Goal: Use online tool/utility: Utilize a website feature to perform a specific function

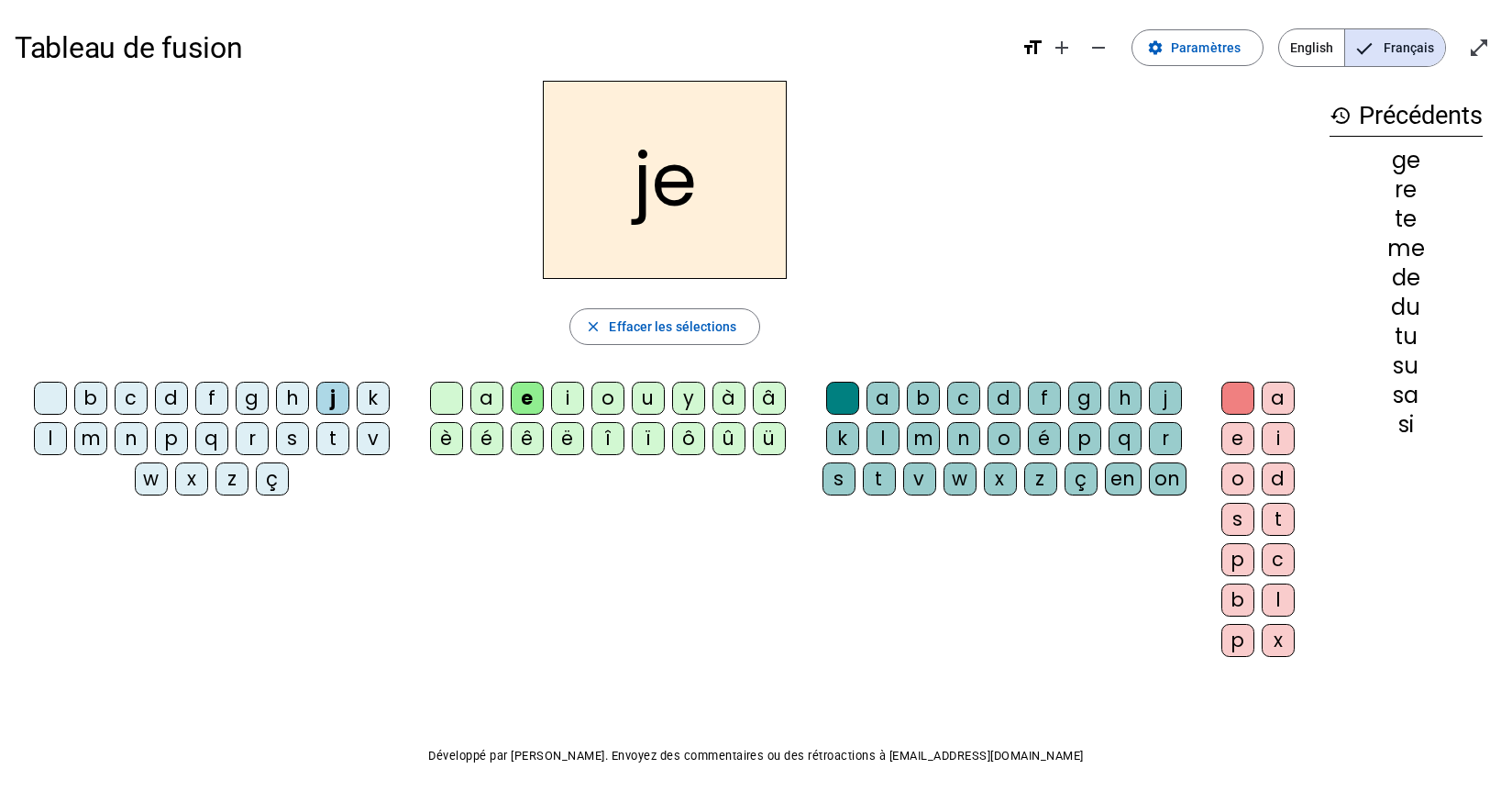
scroll to position [9, 0]
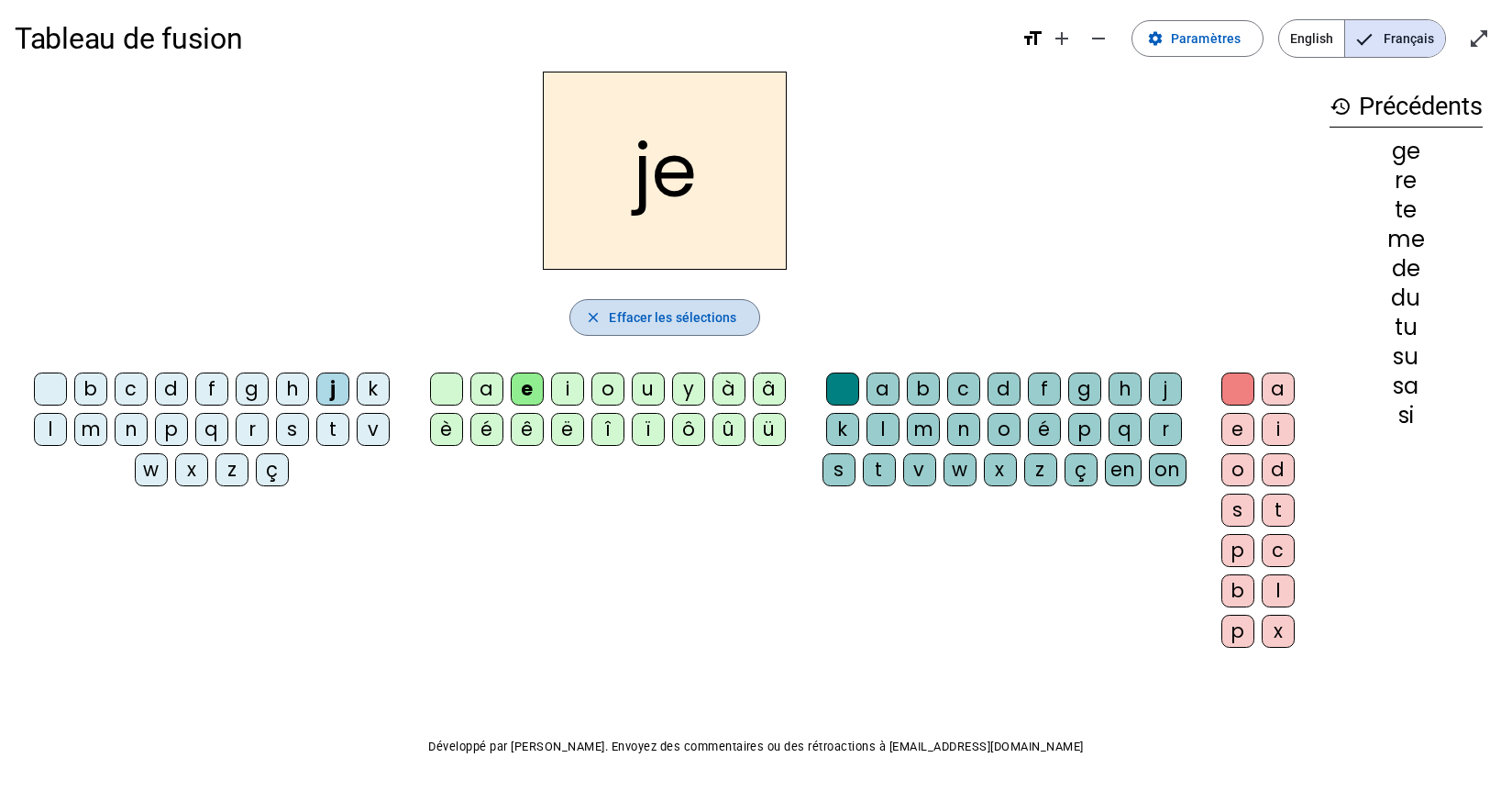
click at [685, 324] on span "Effacer les sélections" at bounding box center [673, 317] width 127 height 22
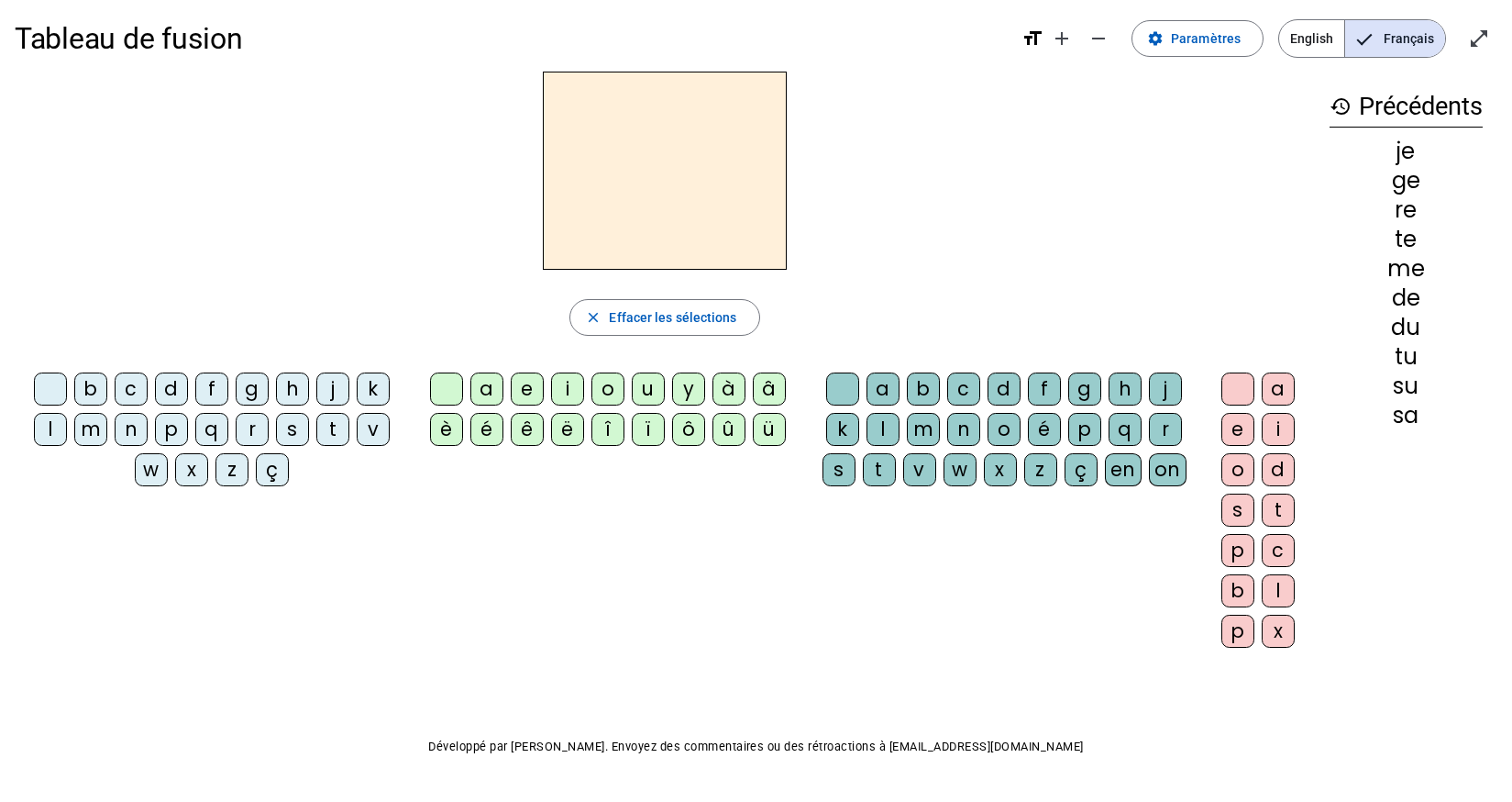
click at [137, 443] on div "n" at bounding box center [131, 429] width 33 height 33
click at [79, 403] on div "b" at bounding box center [91, 389] width 33 height 33
click at [91, 444] on div "m" at bounding box center [91, 429] width 33 height 33
click at [484, 393] on div "a" at bounding box center [487, 389] width 33 height 33
click at [1280, 628] on div "x" at bounding box center [1278, 631] width 33 height 33
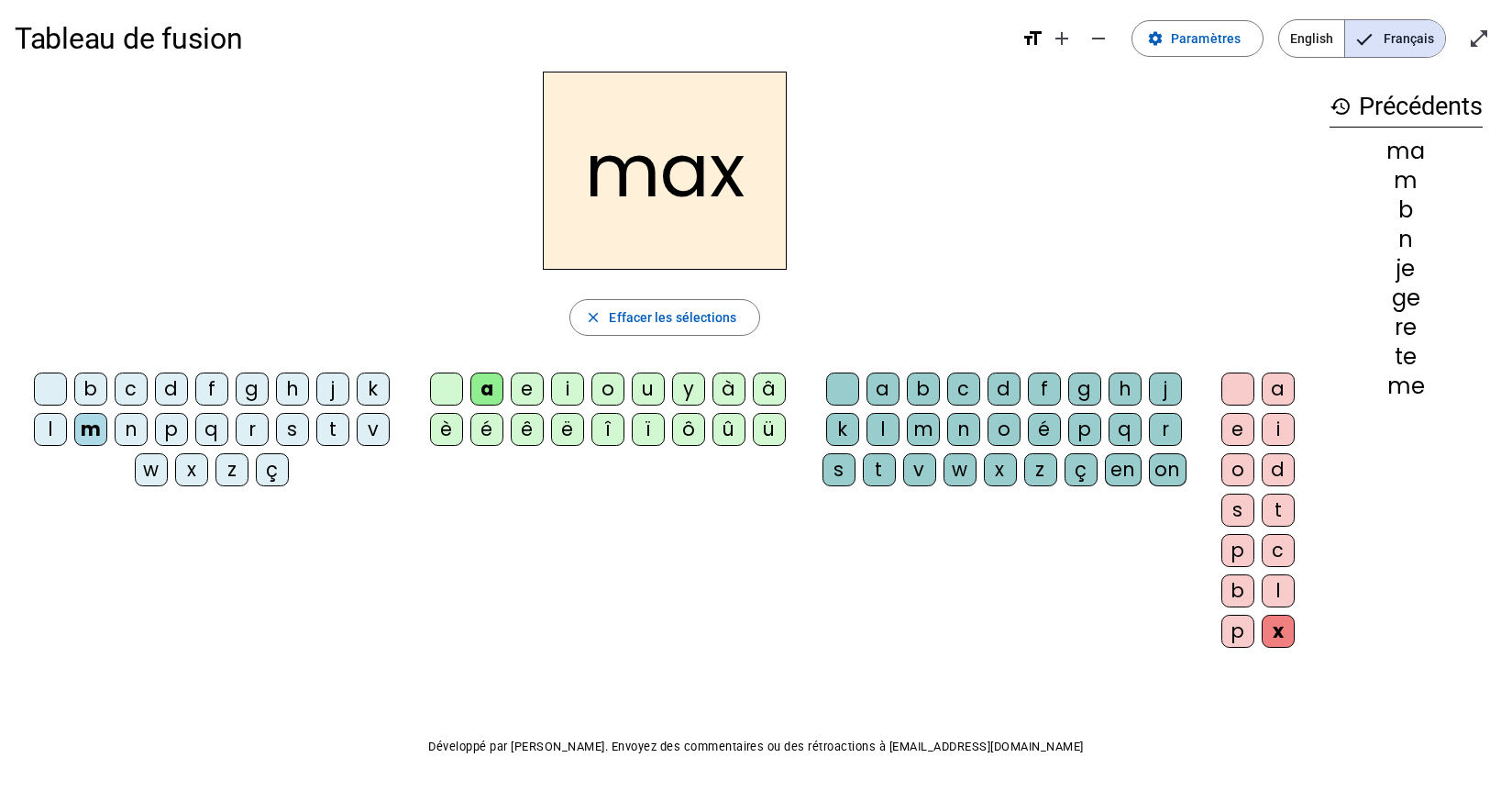
click at [1272, 622] on div "x" at bounding box center [1278, 631] width 33 height 33
click at [1231, 398] on div at bounding box center [1238, 389] width 33 height 33
click at [887, 443] on div "l" at bounding box center [883, 429] width 33 height 33
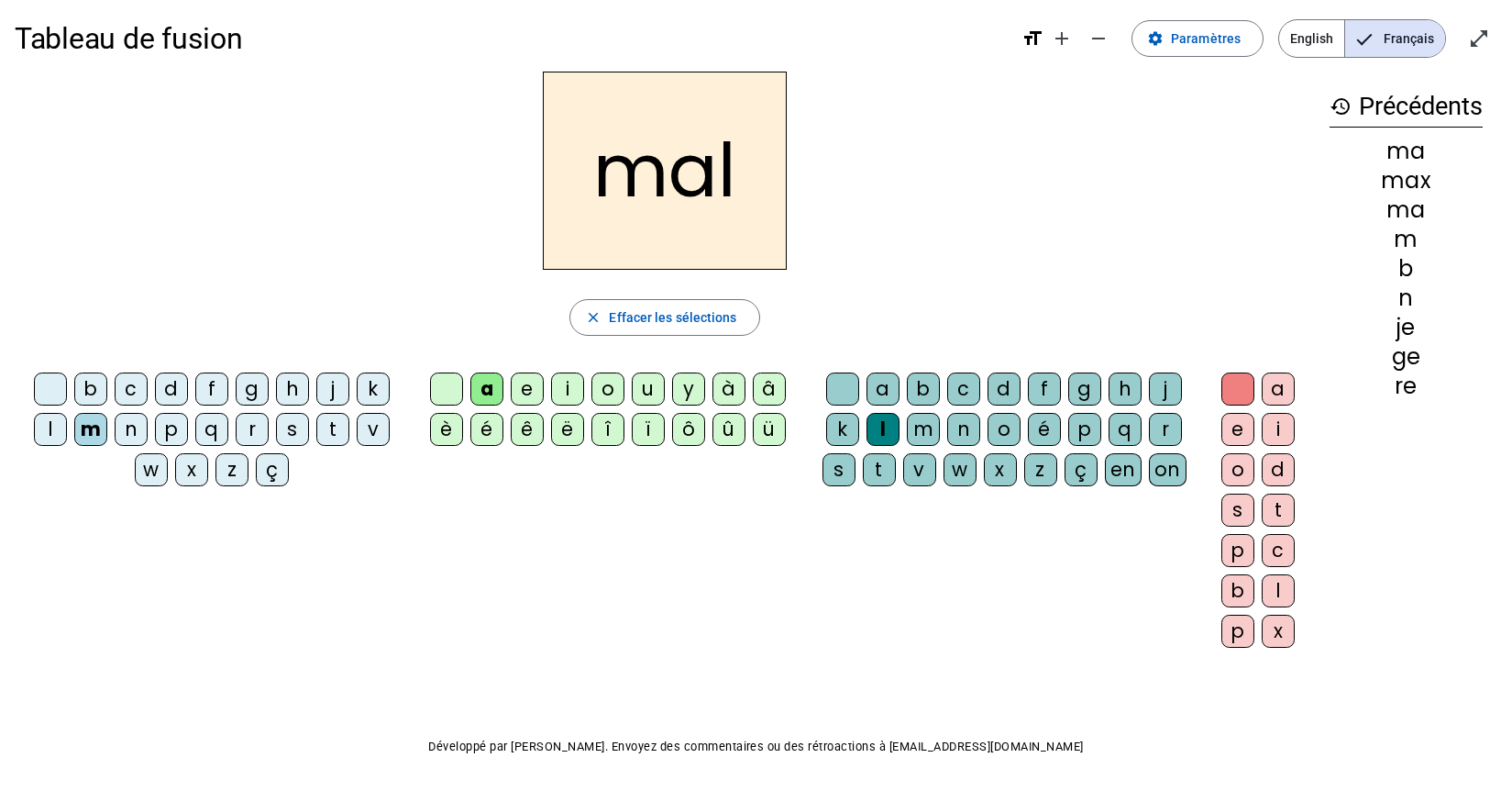
click at [573, 403] on div "i" at bounding box center [568, 389] width 33 height 33
click at [287, 457] on div "ç" at bounding box center [273, 469] width 33 height 33
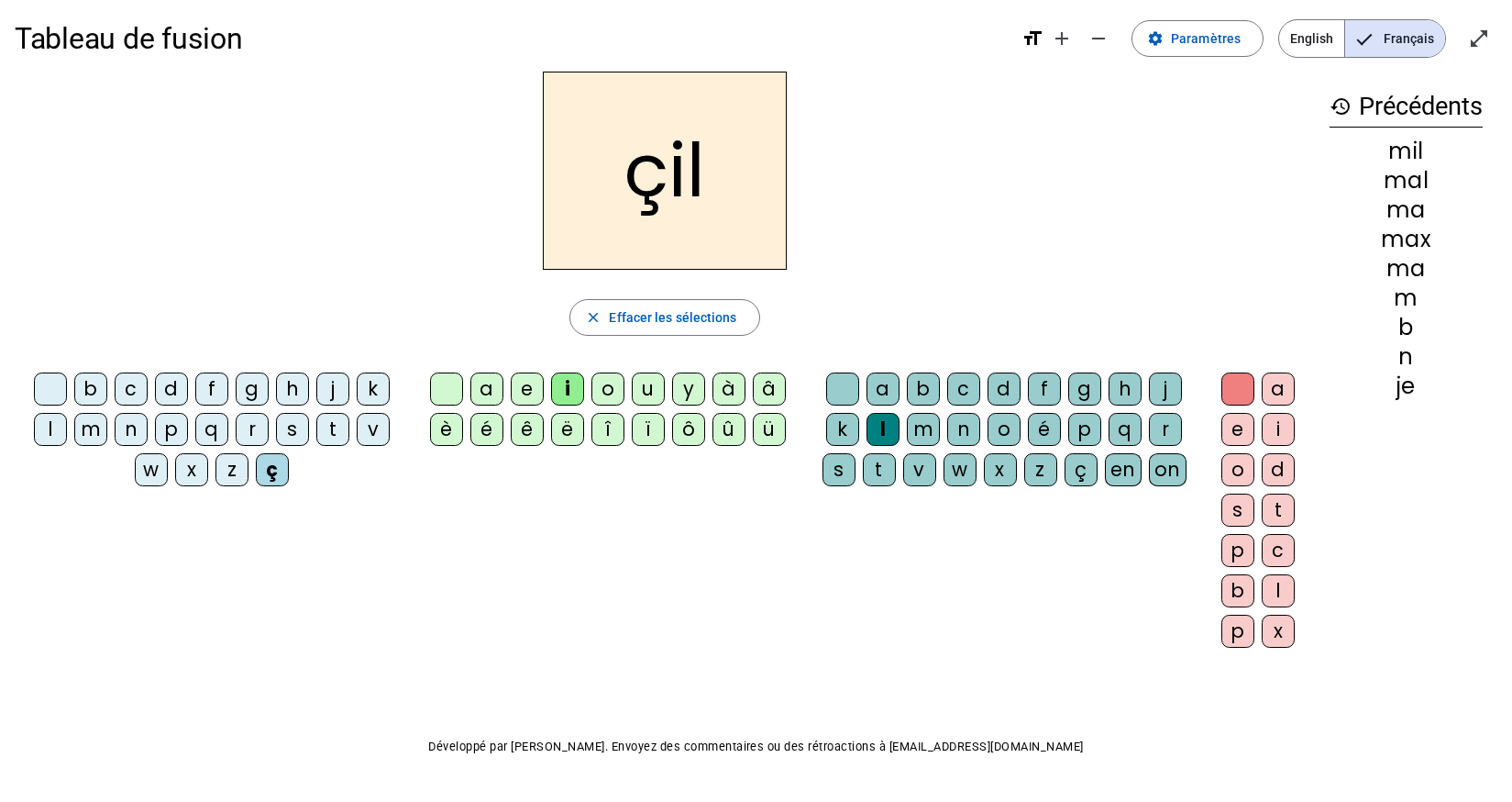
click at [293, 436] on div "s" at bounding box center [292, 429] width 33 height 33
click at [846, 397] on div at bounding box center [843, 389] width 33 height 33
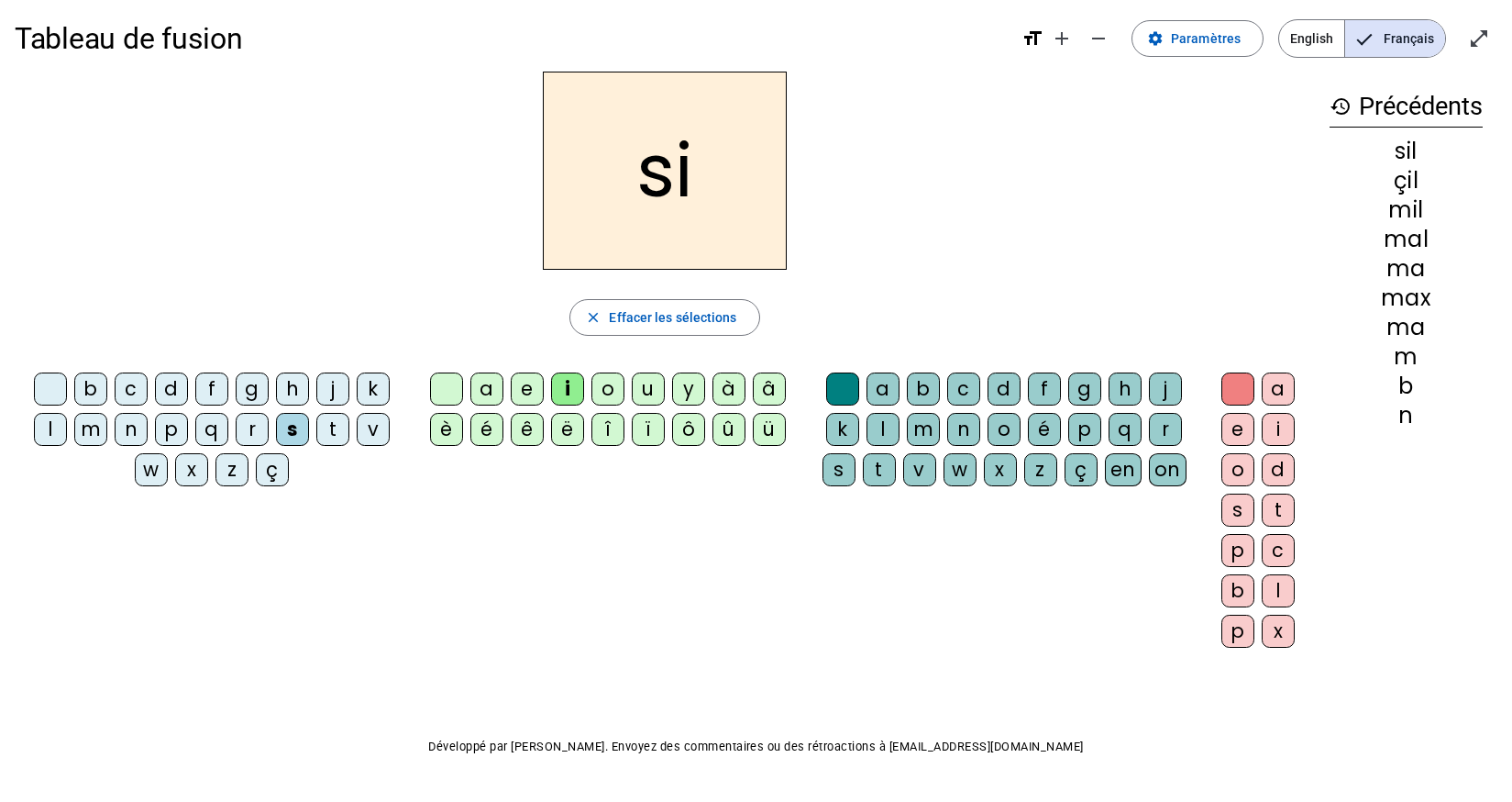
click at [440, 404] on div at bounding box center [447, 389] width 33 height 33
click at [438, 403] on div at bounding box center [447, 389] width 33 height 33
click at [729, 395] on div "à" at bounding box center [730, 389] width 33 height 33
click at [493, 398] on div "a" at bounding box center [487, 389] width 33 height 33
click at [641, 401] on div "u" at bounding box center [648, 389] width 33 height 33
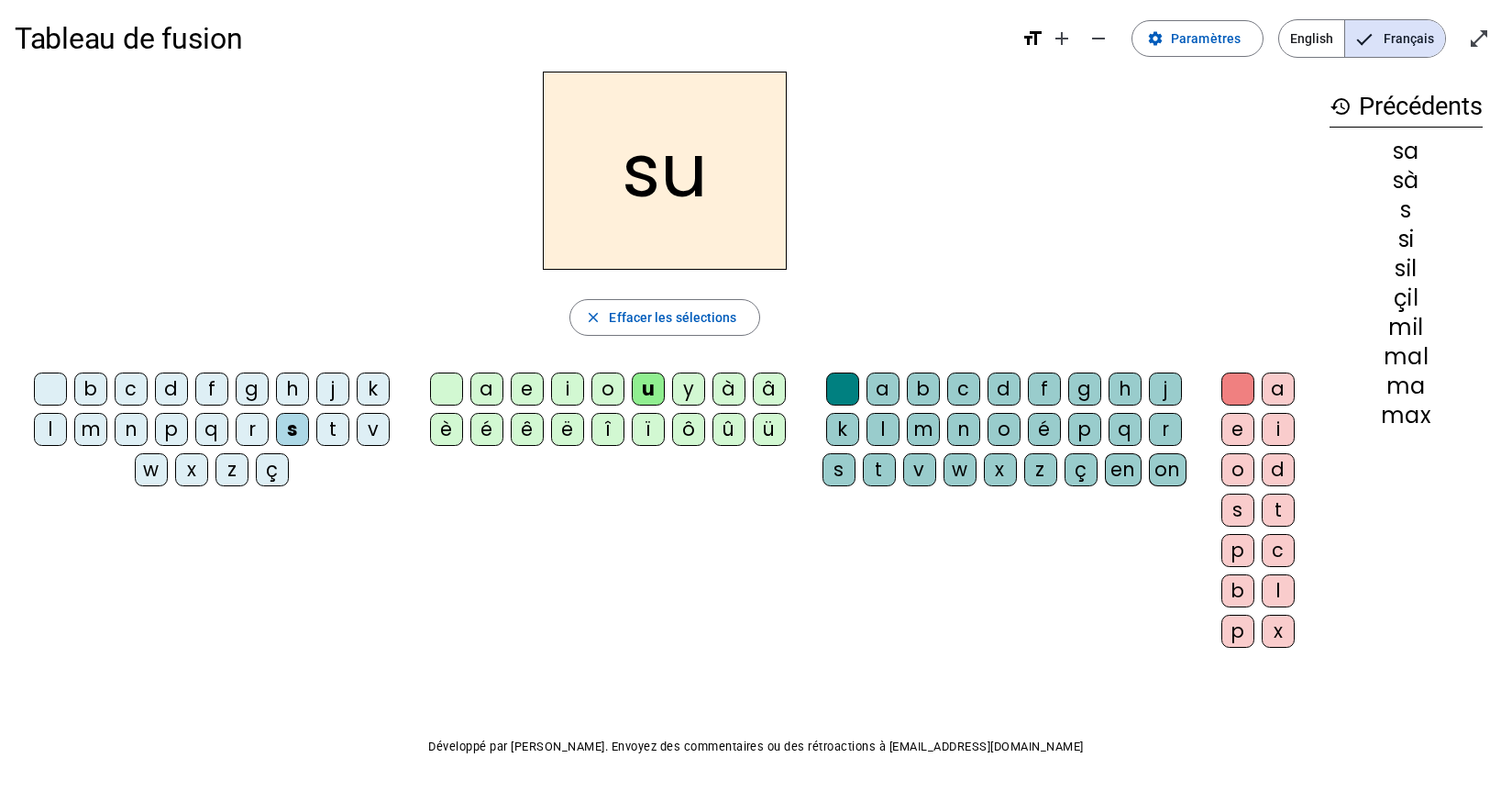
click at [1175, 442] on div "r" at bounding box center [1166, 429] width 33 height 33
click at [90, 442] on div "m" at bounding box center [91, 429] width 33 height 33
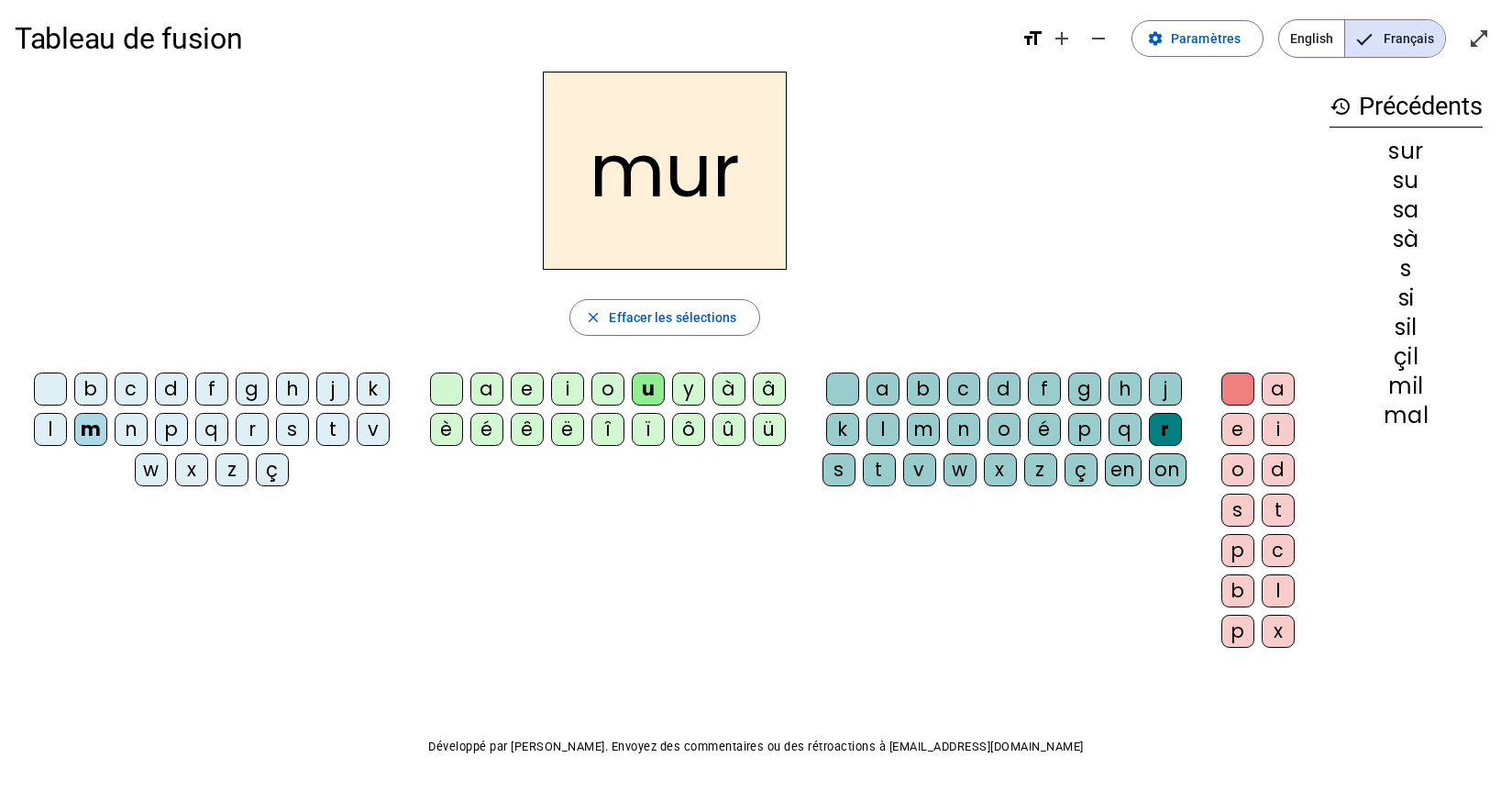
click at [177, 403] on div "d" at bounding box center [171, 389] width 33 height 33
